Goal: Task Accomplishment & Management: Use online tool/utility

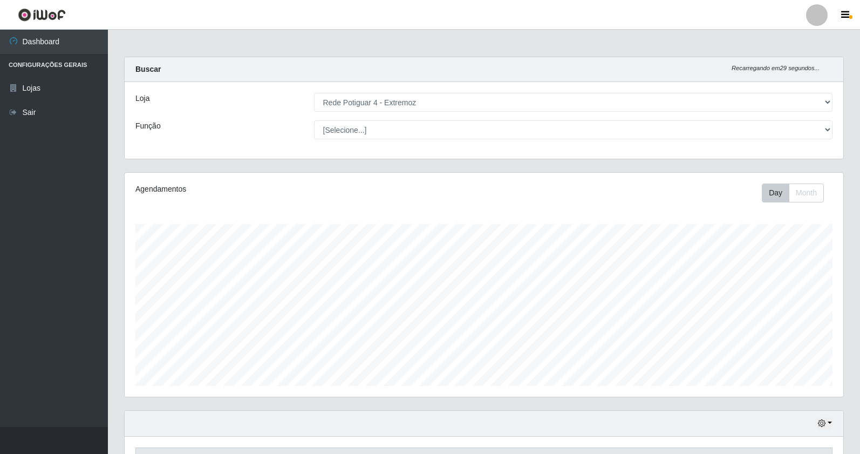
select select "78"
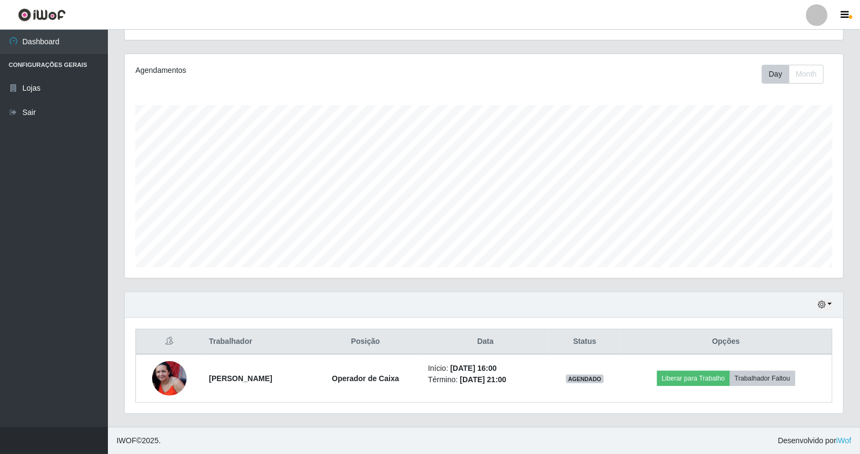
scroll to position [58, 0]
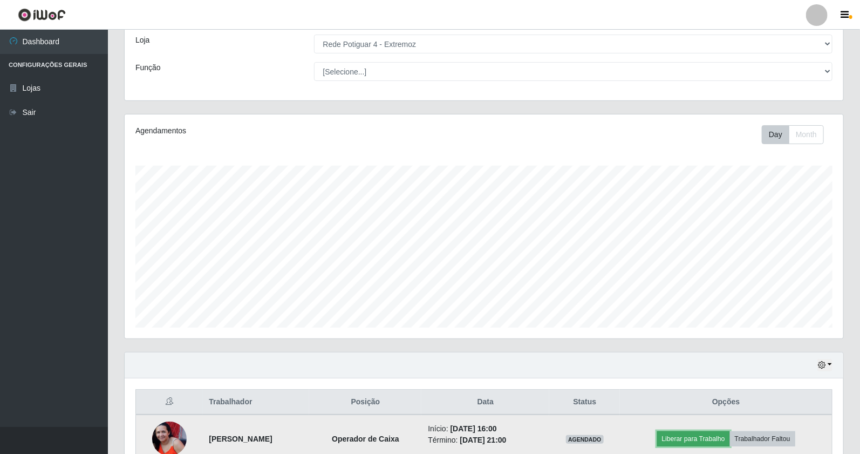
click at [718, 441] on button "Liberar para Trabalho" at bounding box center [693, 438] width 73 height 15
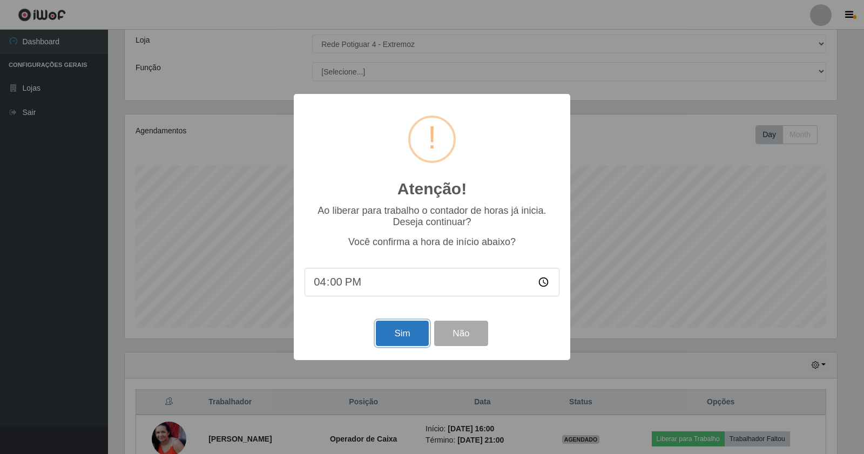
click at [413, 338] on button "Sim" at bounding box center [402, 333] width 52 height 25
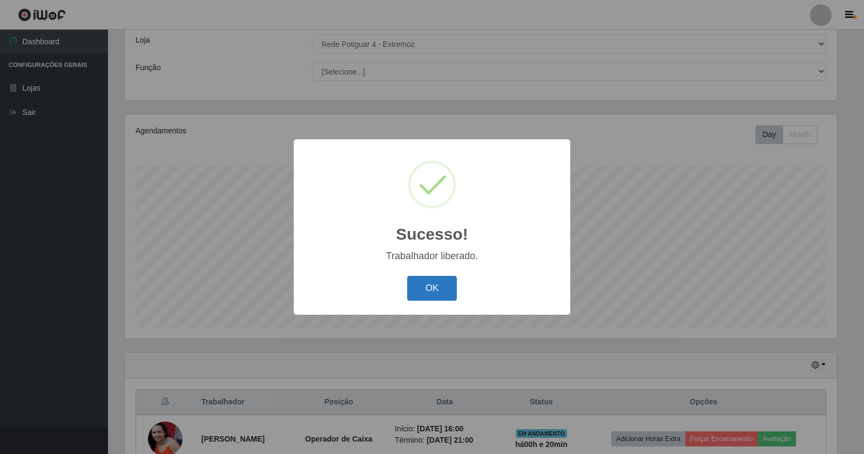
click at [441, 286] on button "OK" at bounding box center [432, 288] width 50 height 25
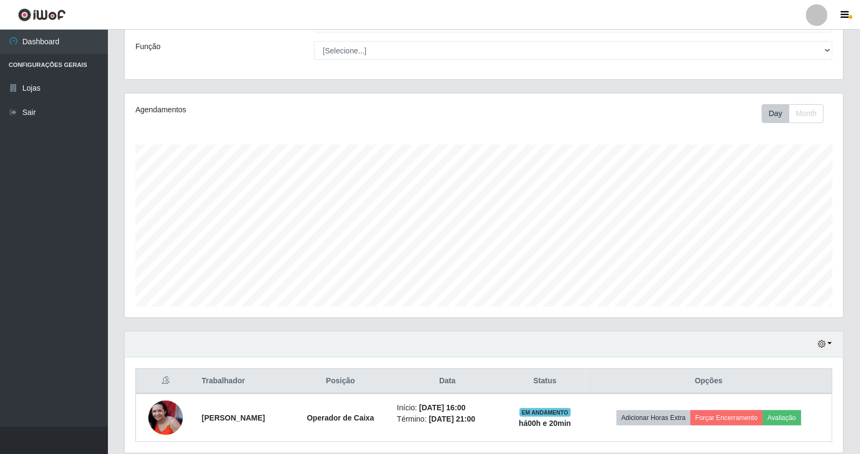
scroll to position [119, 0]
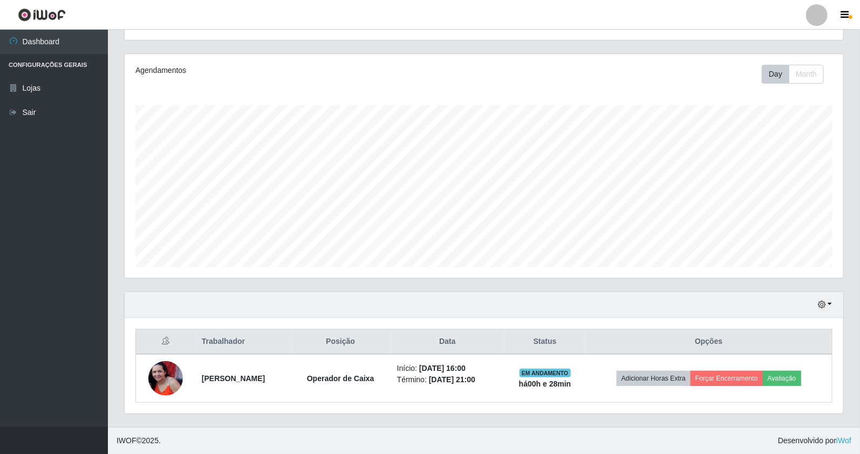
click at [837, 300] on div "Hoje 1 dia 3 dias 1 Semana Não encerrados" at bounding box center [484, 305] width 719 height 26
click at [823, 304] on icon "button" at bounding box center [822, 305] width 8 height 8
click at [783, 269] on button "1 Semana" at bounding box center [788, 264] width 85 height 23
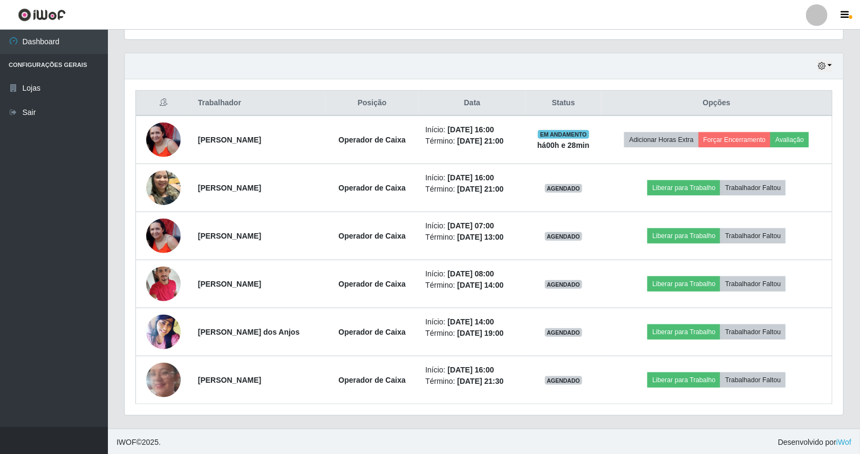
scroll to position [359, 0]
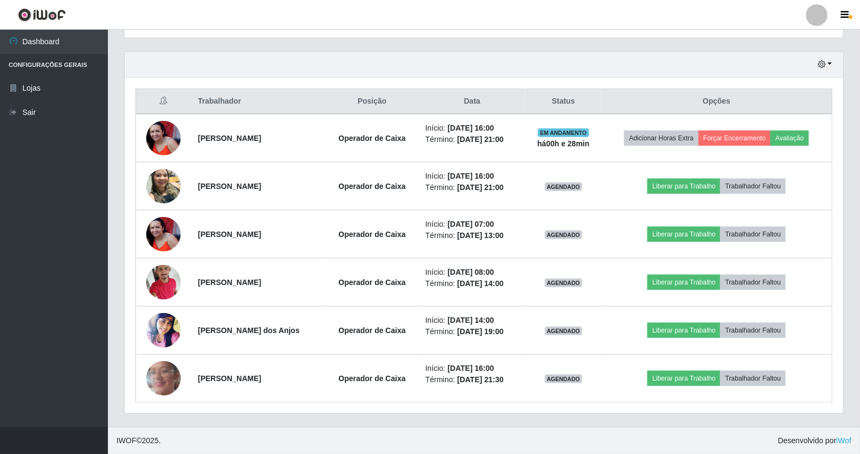
click at [520, 412] on div "Trabalhador Posição Data Status Opções [PERSON_NAME] Operador de Caixa Início: …" at bounding box center [484, 246] width 719 height 336
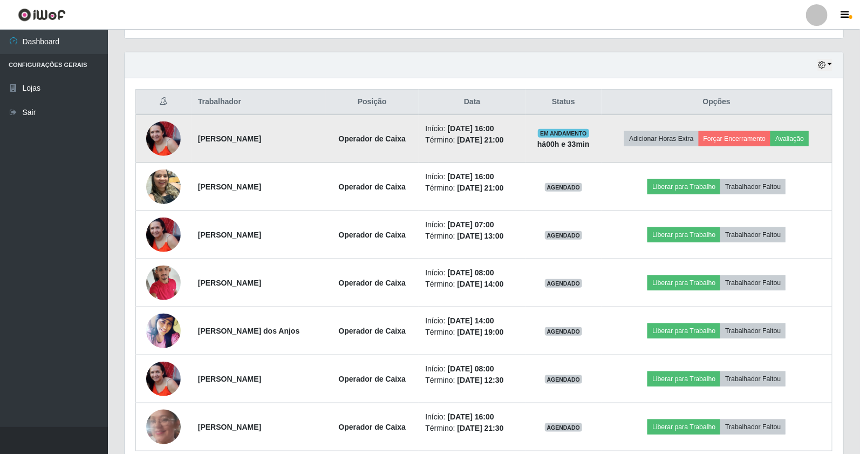
scroll to position [288, 0]
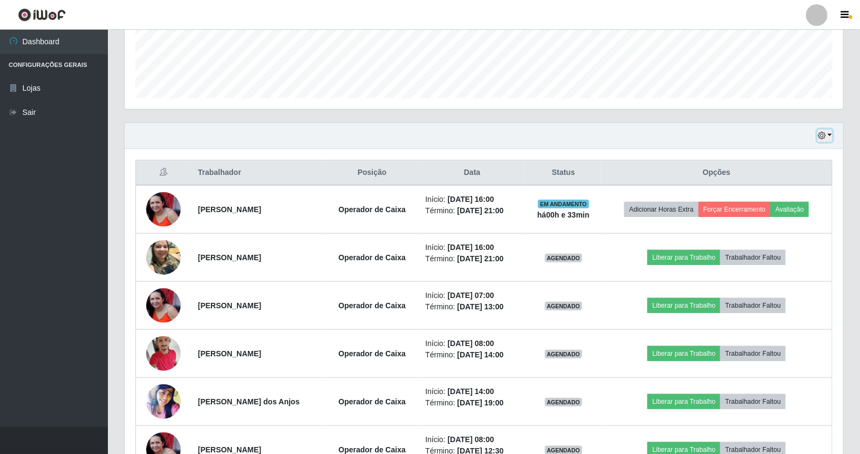
click at [824, 130] on button "button" at bounding box center [825, 136] width 15 height 12
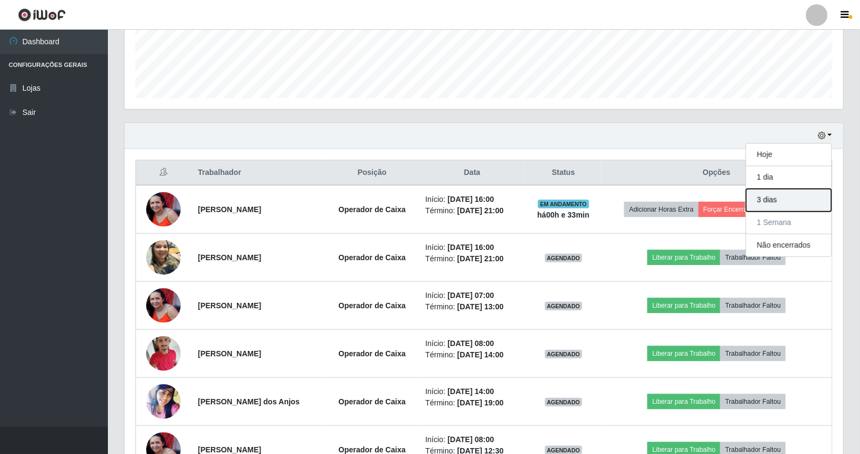
click at [794, 199] on button "3 dias" at bounding box center [788, 200] width 85 height 23
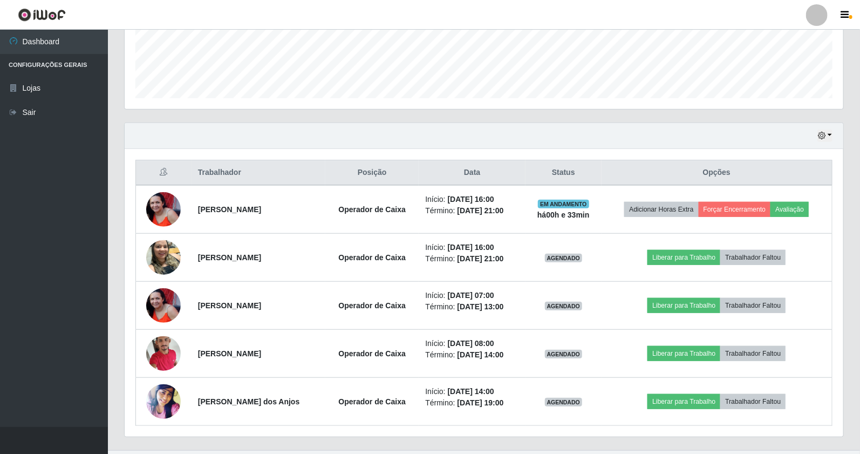
scroll to position [311, 0]
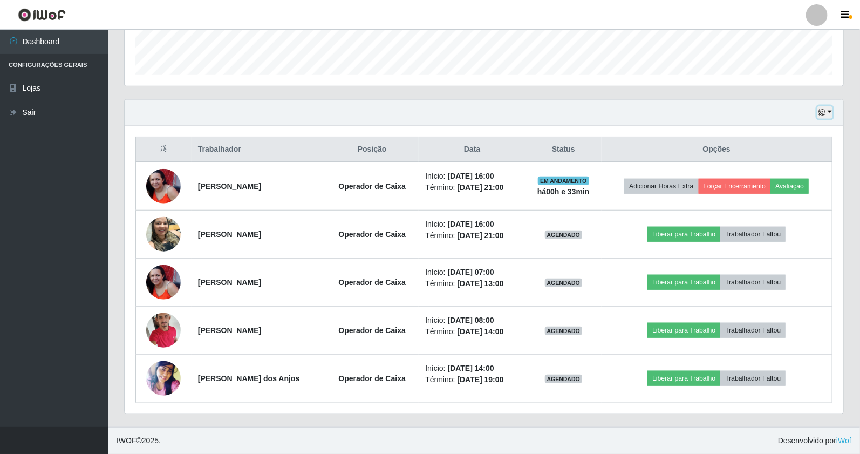
click at [821, 117] on button "button" at bounding box center [825, 112] width 15 height 12
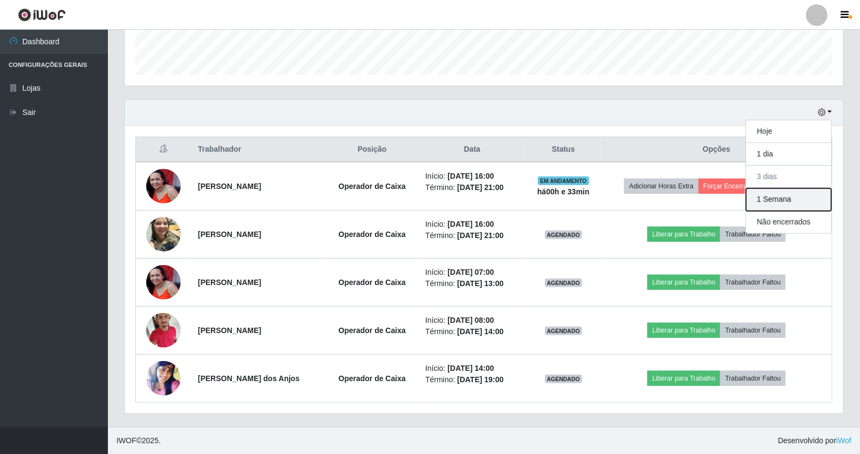
click at [815, 206] on button "1 Semana" at bounding box center [788, 199] width 85 height 23
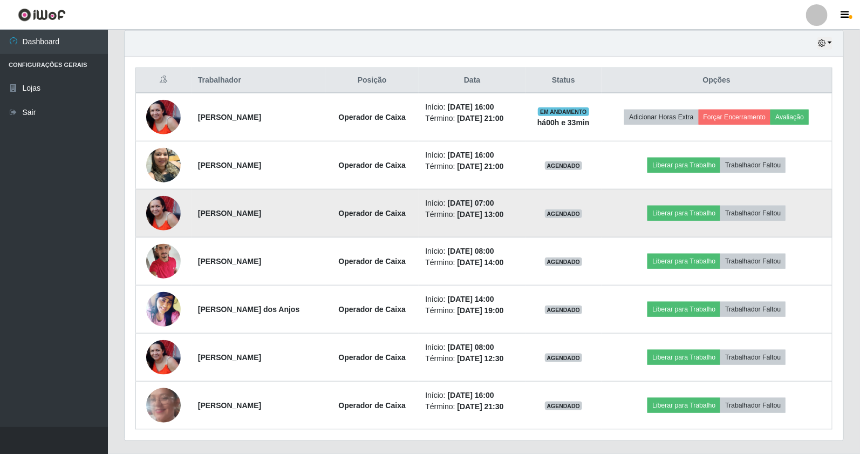
scroll to position [407, 0]
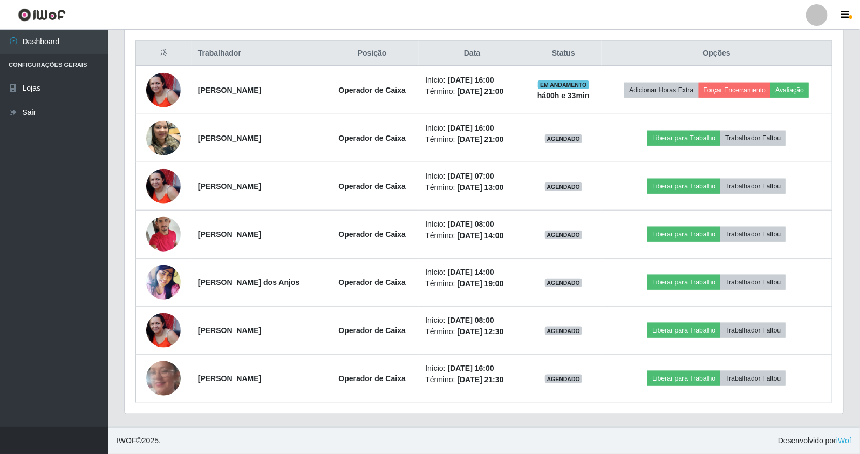
click at [844, 174] on div "Hoje 1 dia 3 dias 1 Semana Não encerrados Trabalhador Posição Data Status Opçõe…" at bounding box center [484, 215] width 736 height 424
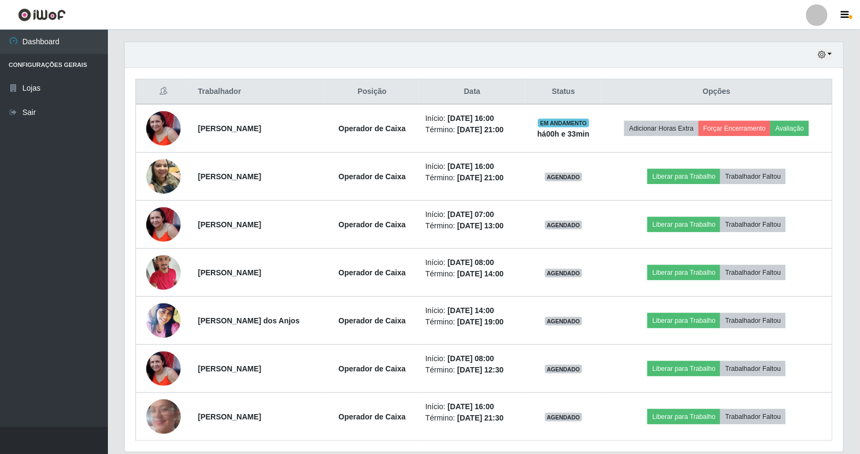
scroll to position [348, 0]
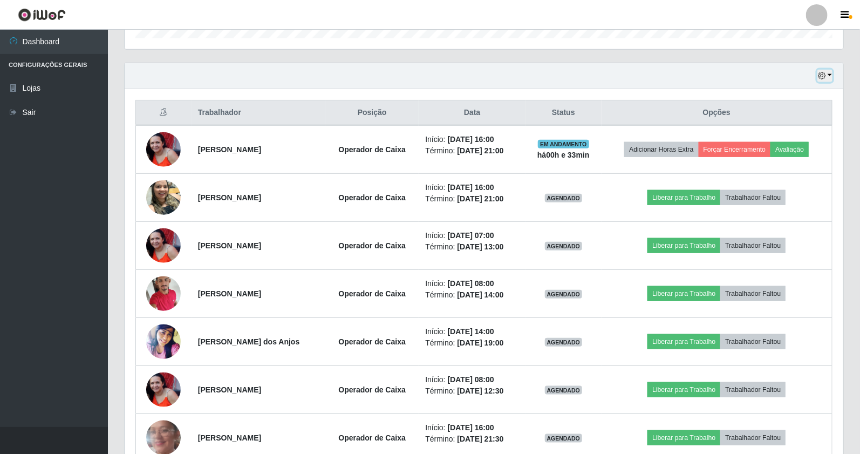
click at [827, 80] on button "button" at bounding box center [825, 76] width 15 height 12
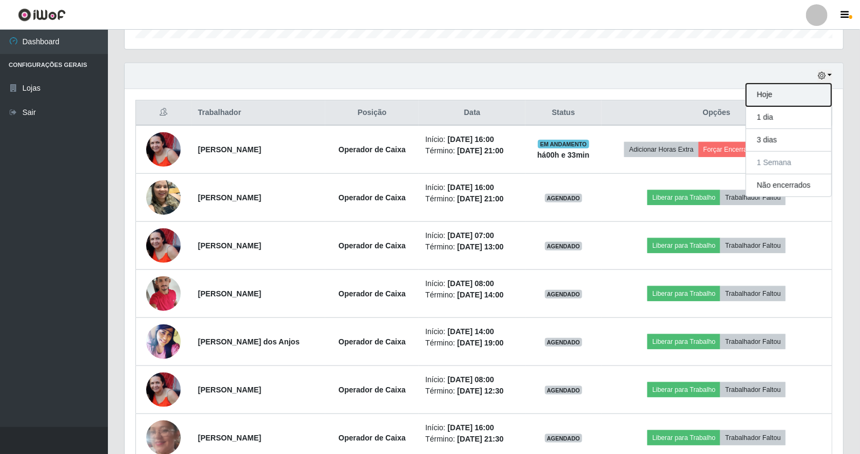
click at [819, 101] on button "Hoje" at bounding box center [788, 95] width 85 height 23
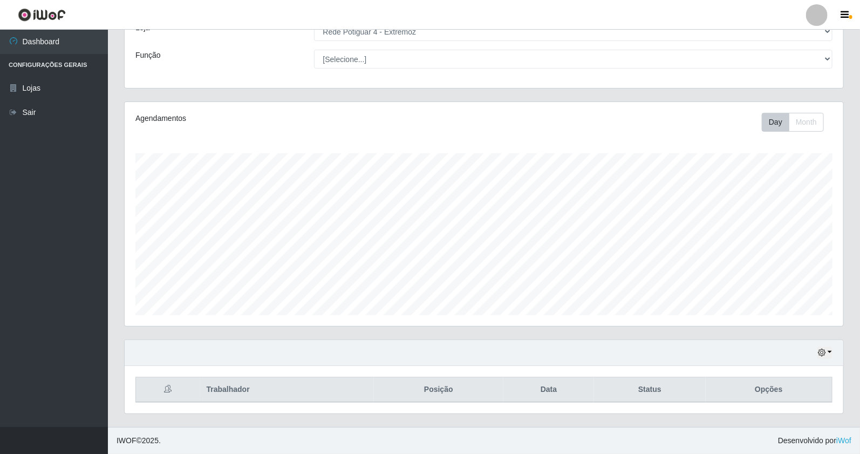
scroll to position [119, 0]
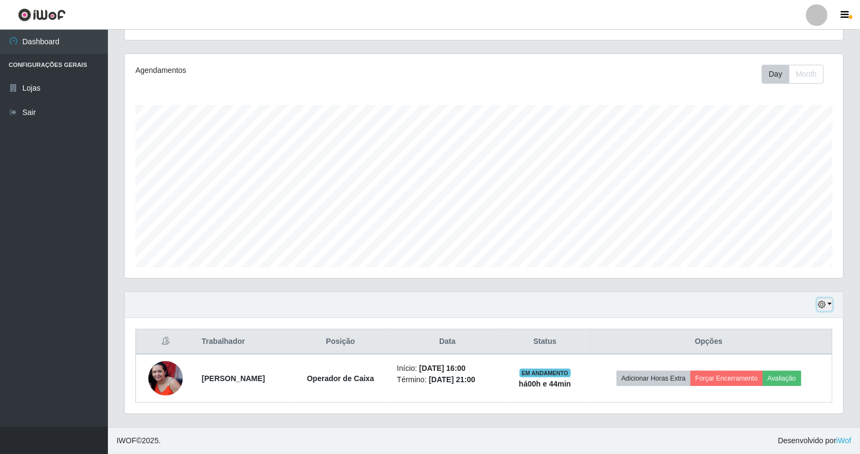
click at [825, 305] on icon "button" at bounding box center [822, 305] width 8 height 8
click at [776, 260] on button "1 Semana" at bounding box center [788, 264] width 85 height 23
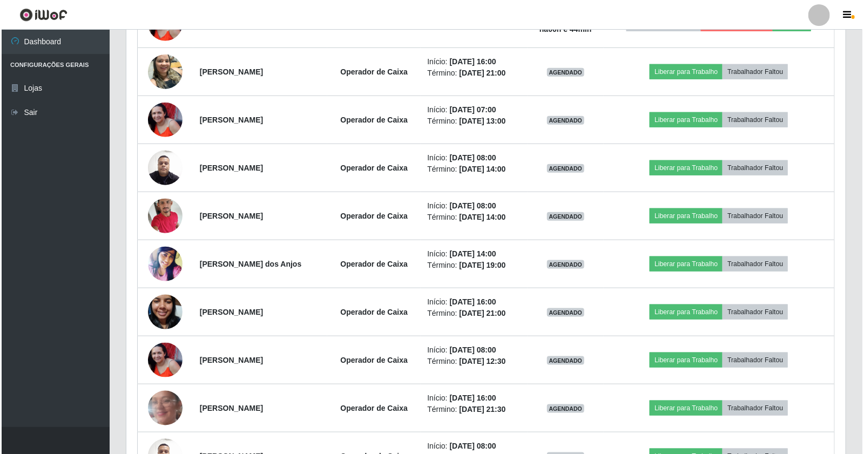
scroll to position [478, 0]
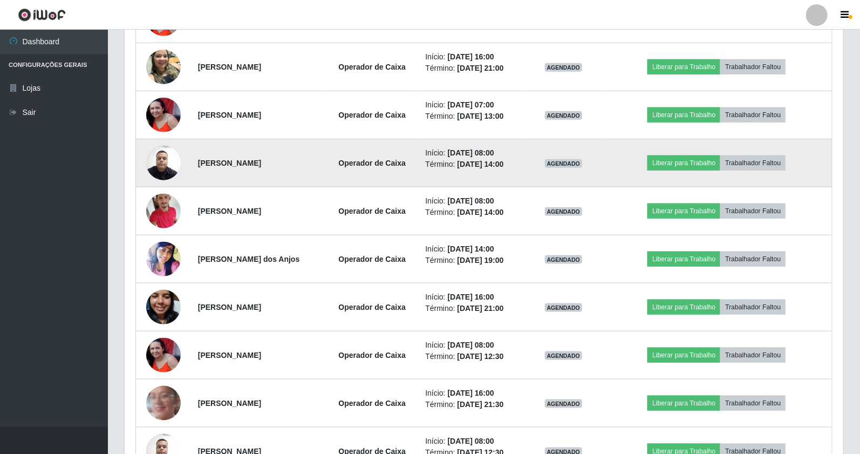
click at [162, 170] on img at bounding box center [163, 163] width 35 height 46
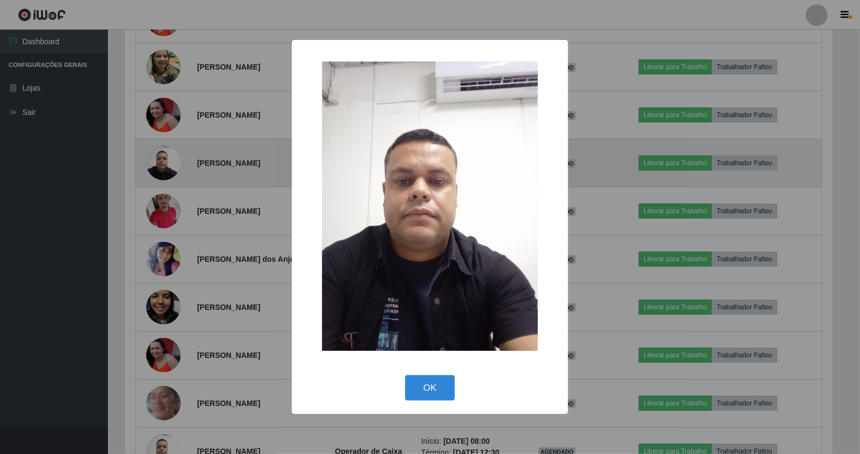
scroll to position [223, 711]
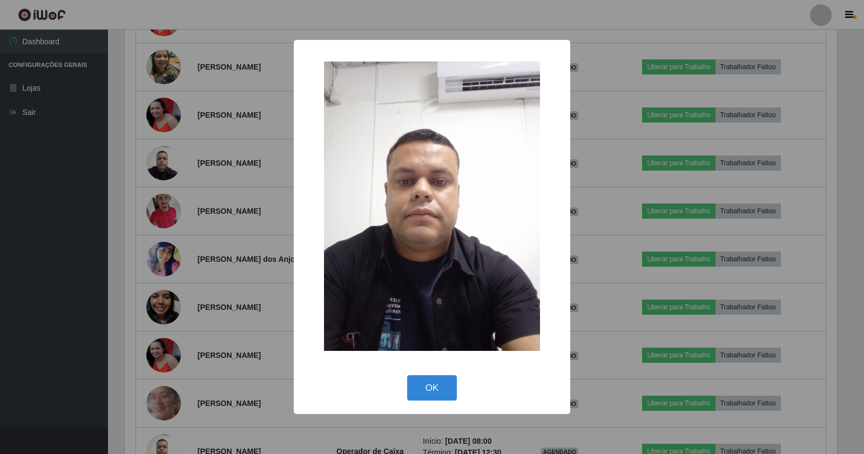
click at [121, 216] on div "× OK Cancel" at bounding box center [432, 227] width 864 height 454
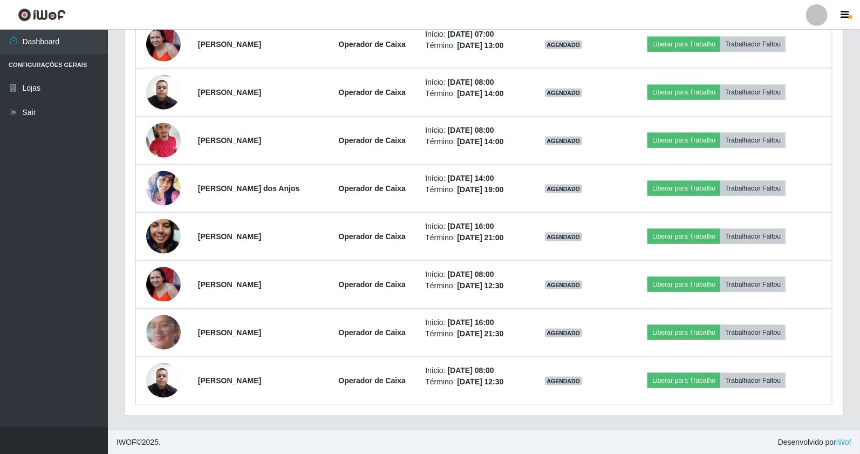
scroll to position [552, 0]
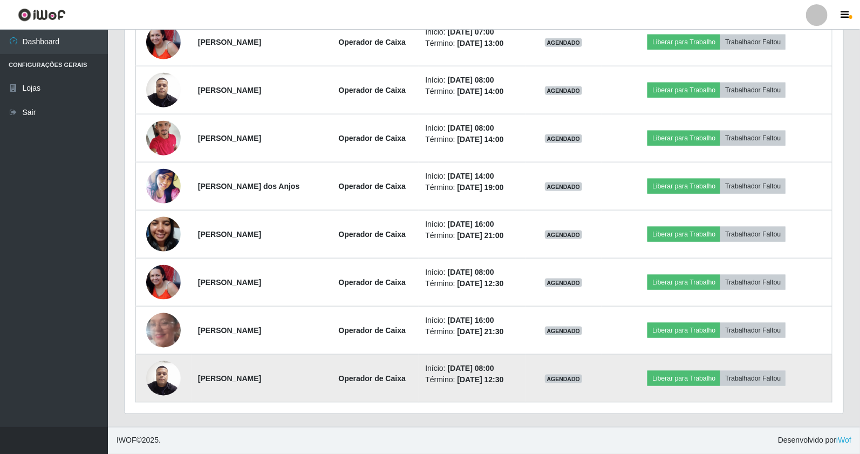
click at [167, 378] on img at bounding box center [163, 378] width 35 height 46
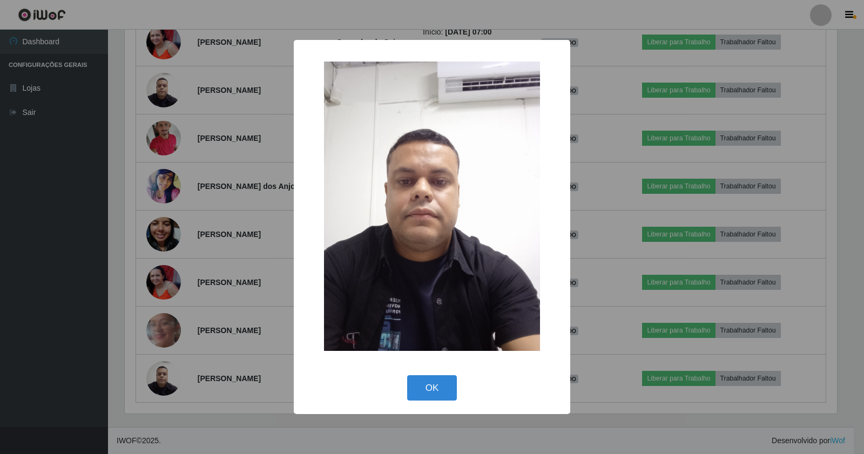
click at [123, 284] on div "× OK Cancel" at bounding box center [432, 227] width 864 height 454
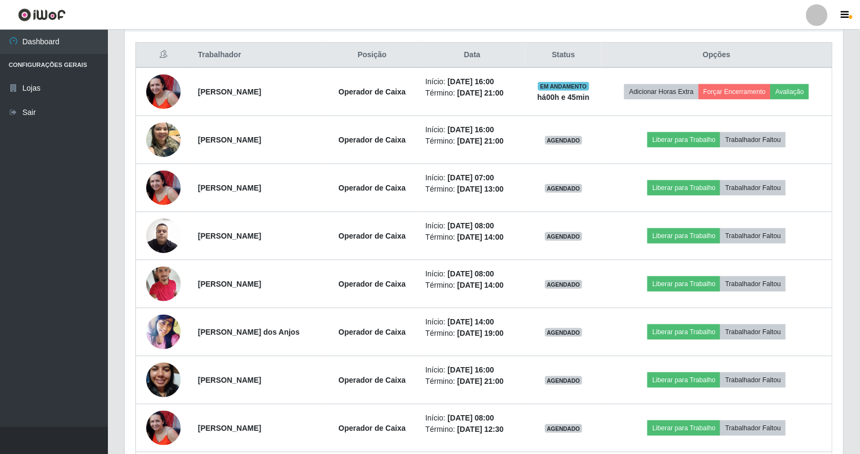
scroll to position [371, 0]
